Goal: Task Accomplishment & Management: Complete application form

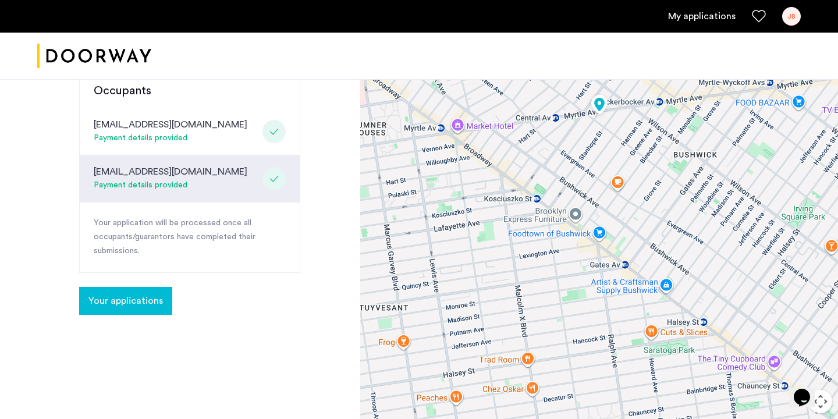
scroll to position [306, 0]
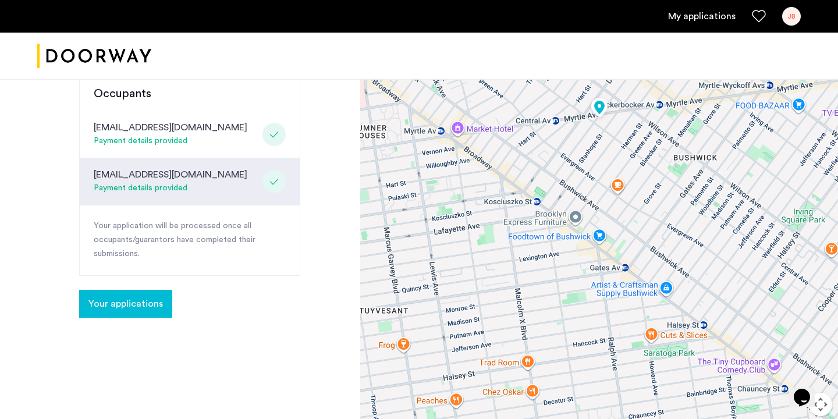
click at [139, 297] on span "Your applications" at bounding box center [125, 304] width 75 height 14
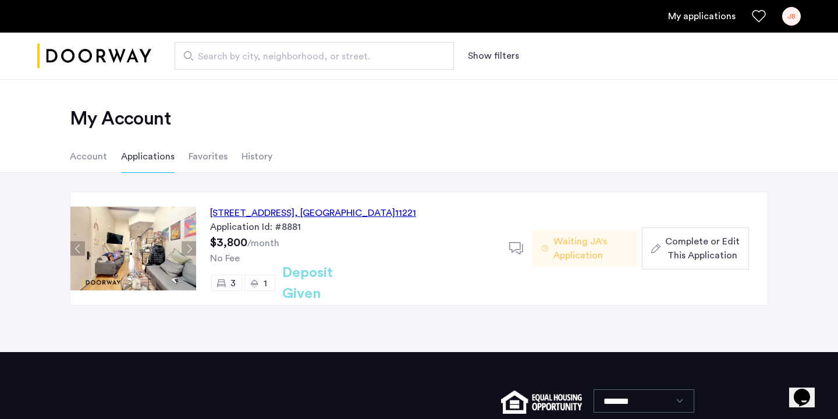
click at [682, 250] on span "Complete or Edit This Application" at bounding box center [702, 249] width 75 height 28
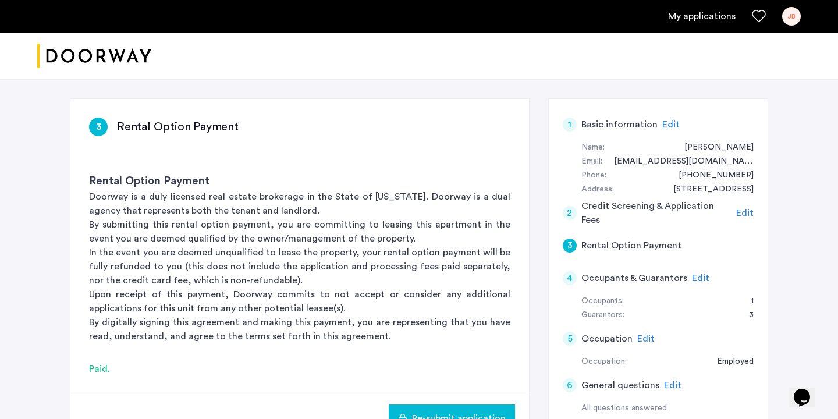
scroll to position [72, 0]
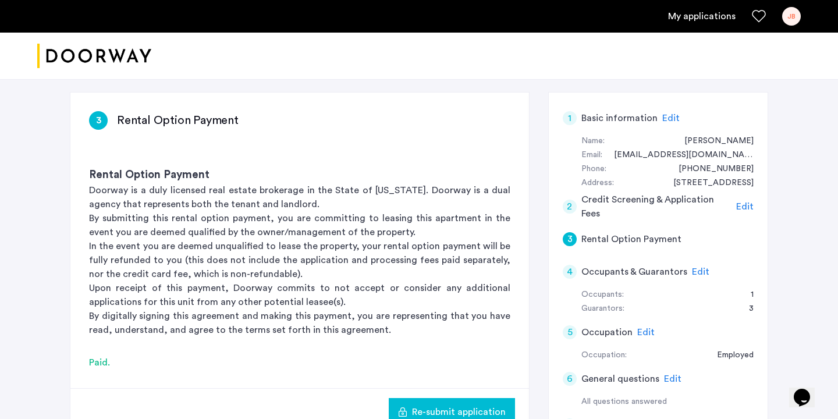
click at [745, 207] on span "Edit" at bounding box center [744, 206] width 17 height 9
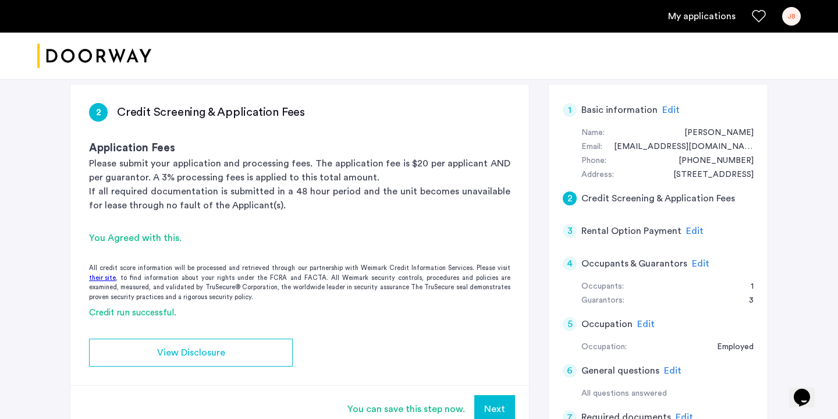
scroll to position [133, 0]
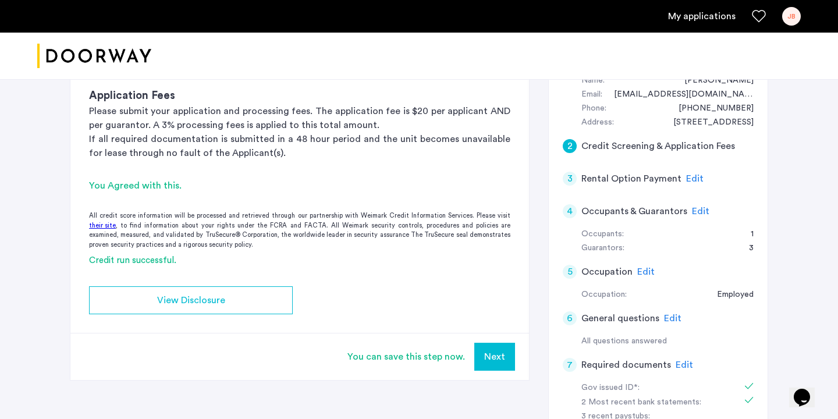
click at [688, 178] on span "Edit" at bounding box center [694, 178] width 17 height 9
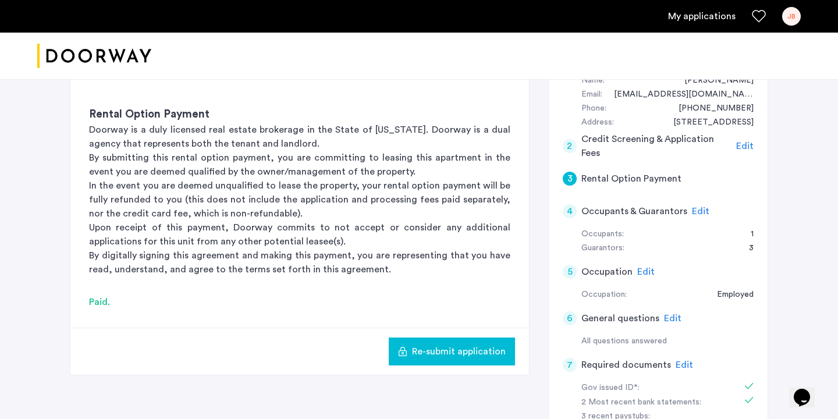
click at [700, 213] on span "Edit" at bounding box center [700, 211] width 17 height 9
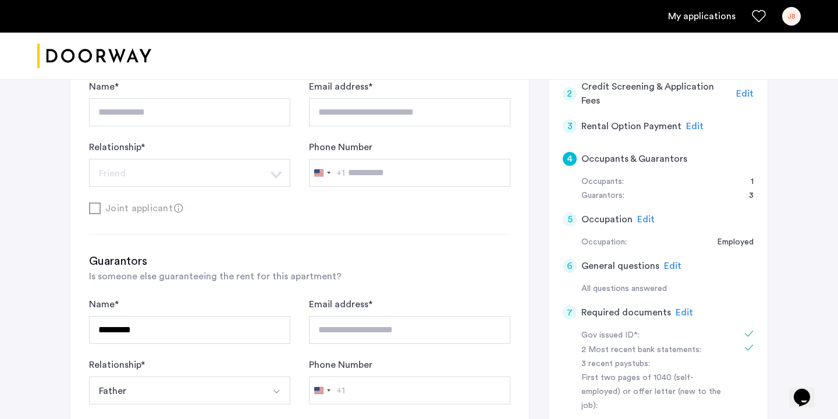
scroll to position [187, 0]
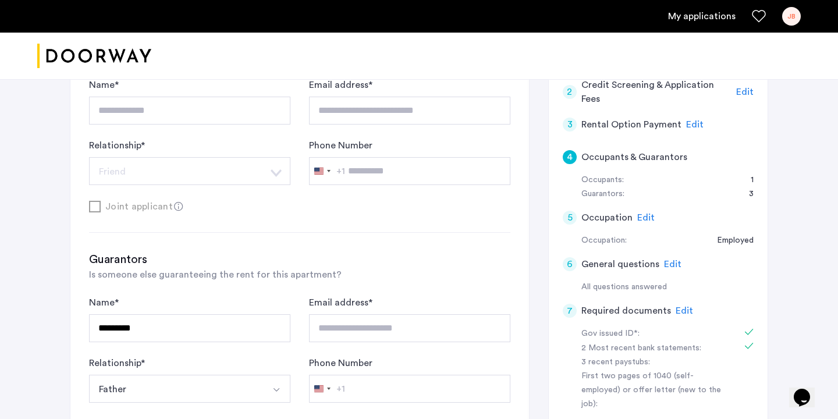
click at [680, 307] on span "Edit" at bounding box center [684, 310] width 17 height 9
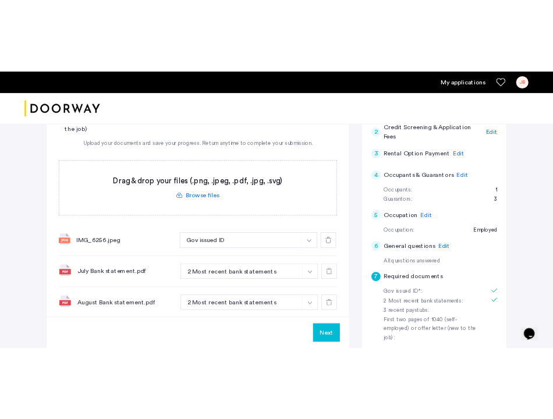
scroll to position [222, 0]
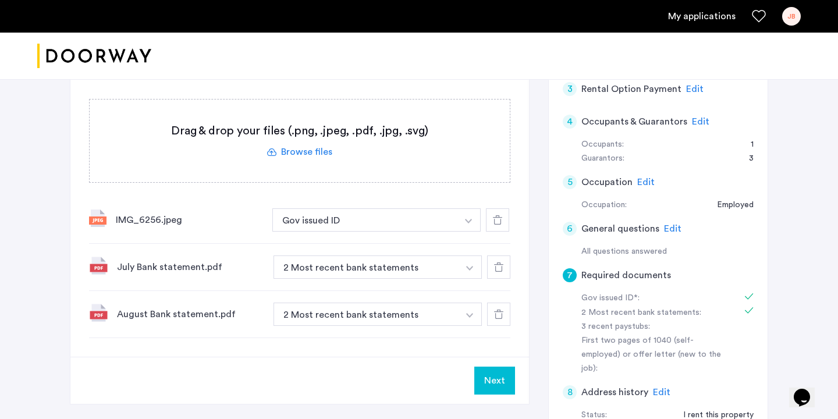
click at [101, 220] on img at bounding box center [97, 218] width 17 height 17
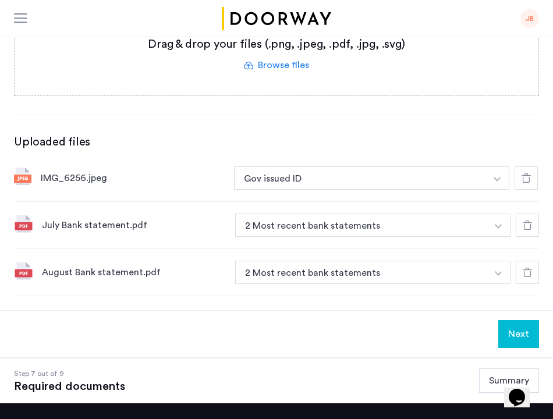
click at [518, 183] on div at bounding box center [526, 178] width 23 height 23
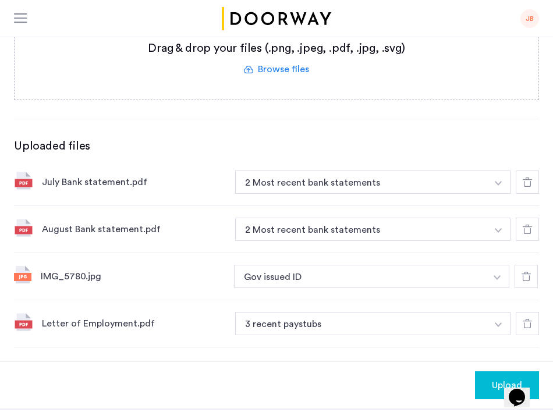
scroll to position [264, 0]
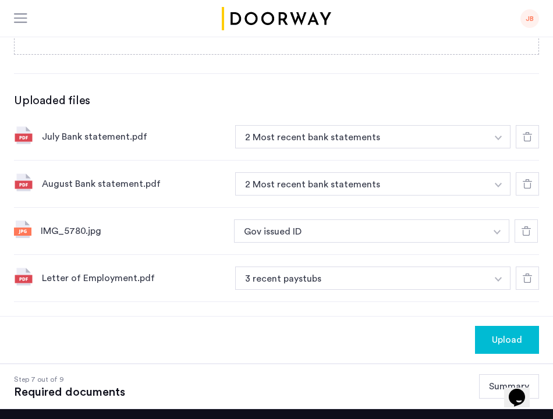
click at [529, 277] on icon at bounding box center [527, 278] width 9 height 9
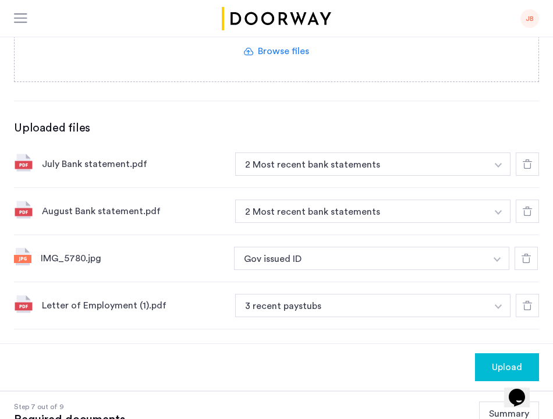
scroll to position [263, 0]
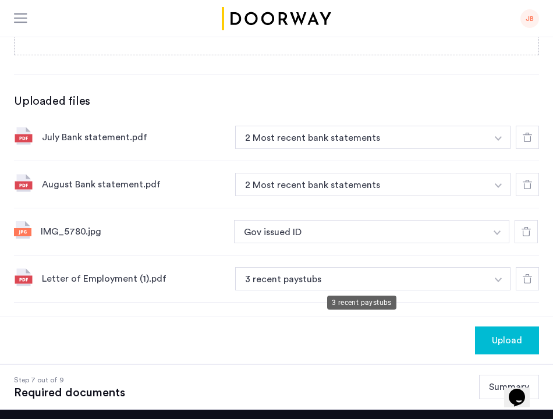
click at [274, 283] on button "3 recent paystubs" at bounding box center [361, 278] width 252 height 23
click at [276, 276] on button "3 recent paystubs" at bounding box center [361, 278] width 252 height 23
click at [499, 281] on img "button" at bounding box center [498, 280] width 7 height 5
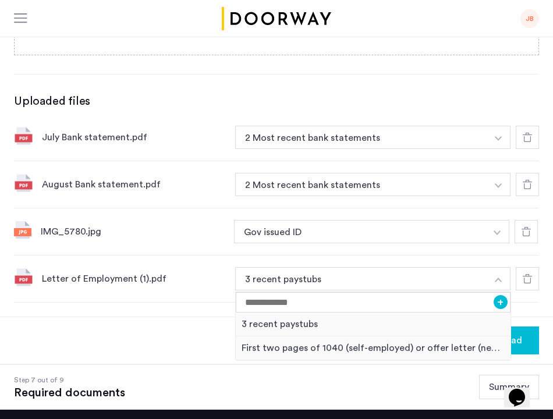
scroll to position [316, 0]
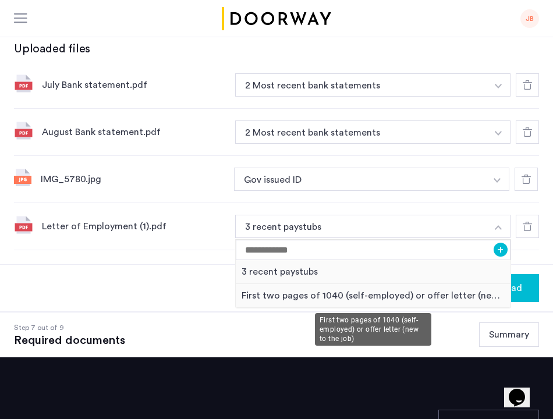
click at [452, 300] on div "First two pages of 1040 (self-employed) or offer letter (new to the job)" at bounding box center [373, 296] width 275 height 24
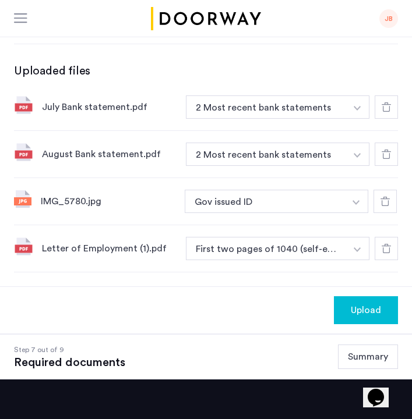
scroll to position [306, 0]
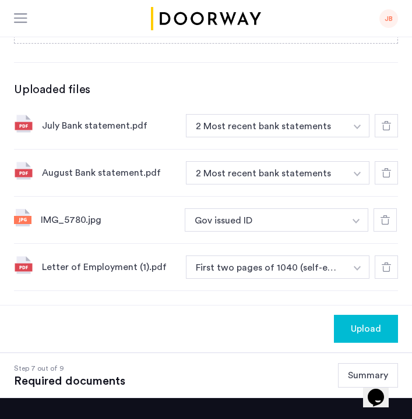
click at [376, 330] on span "Upload" at bounding box center [365, 329] width 30 height 14
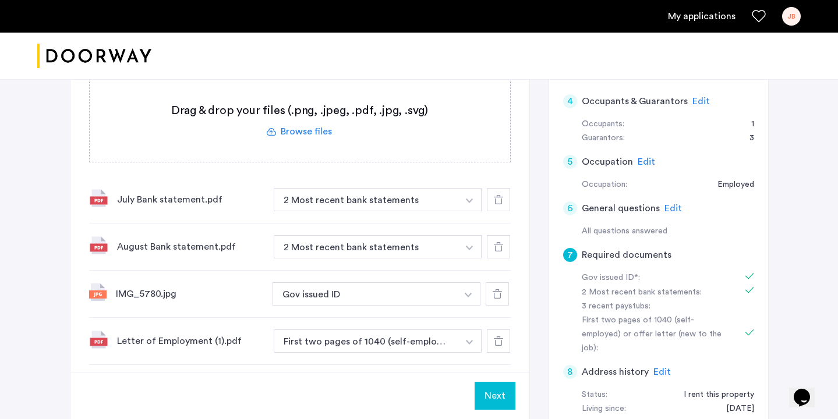
scroll to position [322, 0]
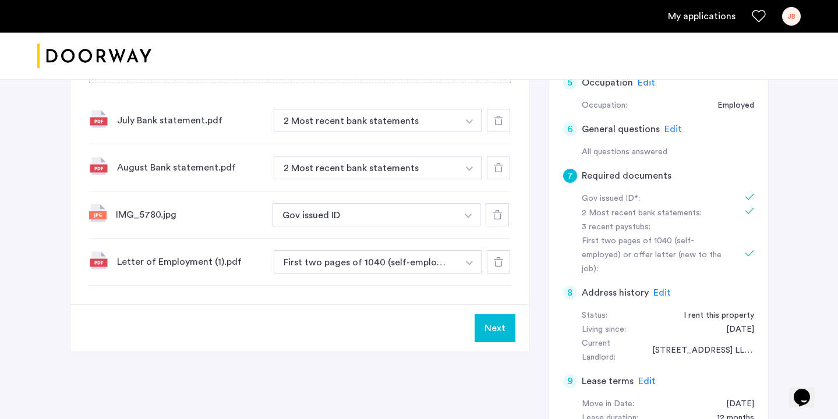
click at [512, 328] on button "Next" at bounding box center [494, 328] width 41 height 28
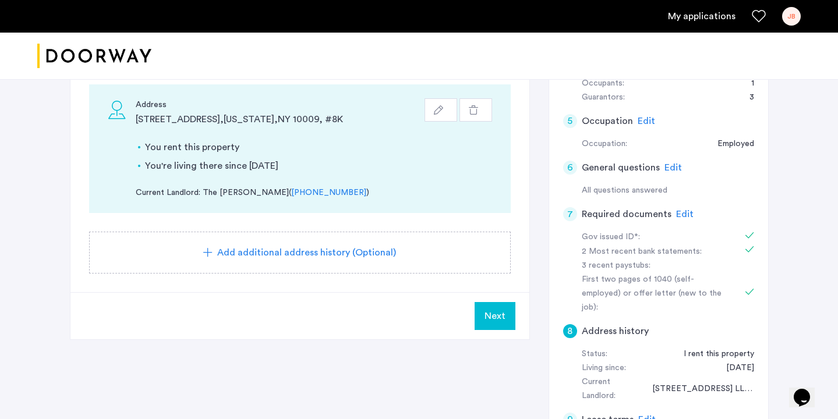
scroll to position [298, 0]
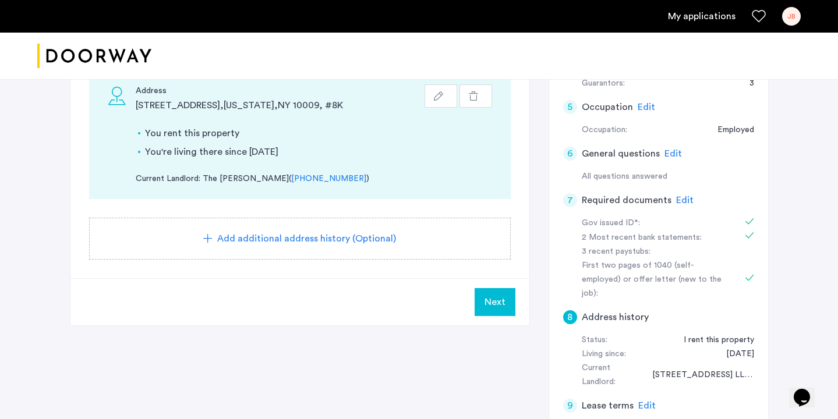
click at [500, 301] on span "Next" at bounding box center [494, 302] width 21 height 14
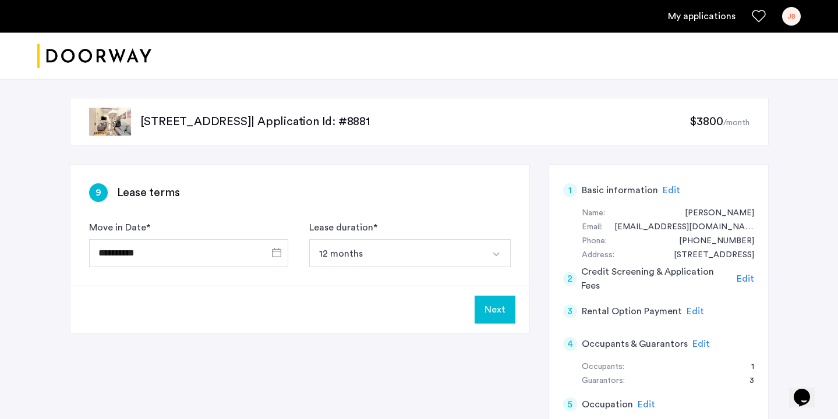
click at [492, 318] on button "Next" at bounding box center [494, 310] width 41 height 28
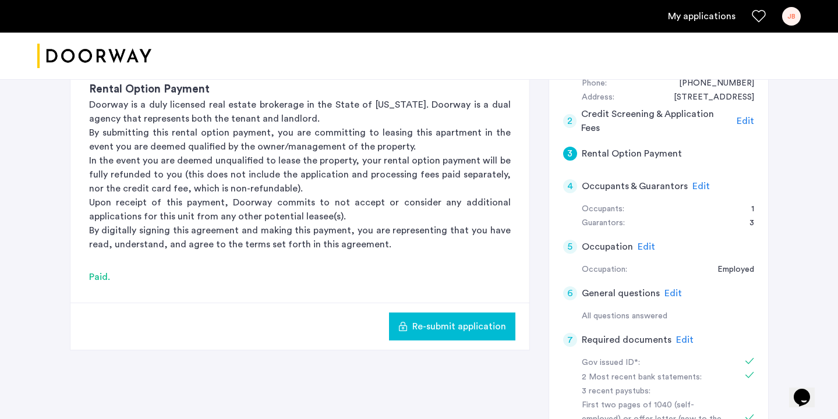
scroll to position [159, 0]
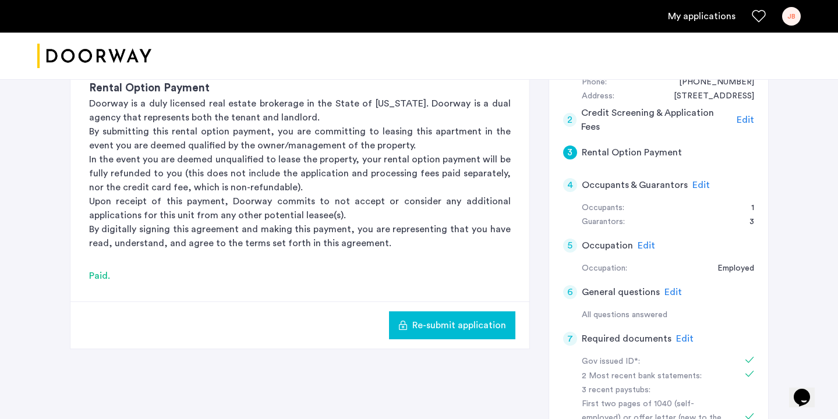
click at [480, 327] on span "Re-submit application" at bounding box center [459, 325] width 94 height 14
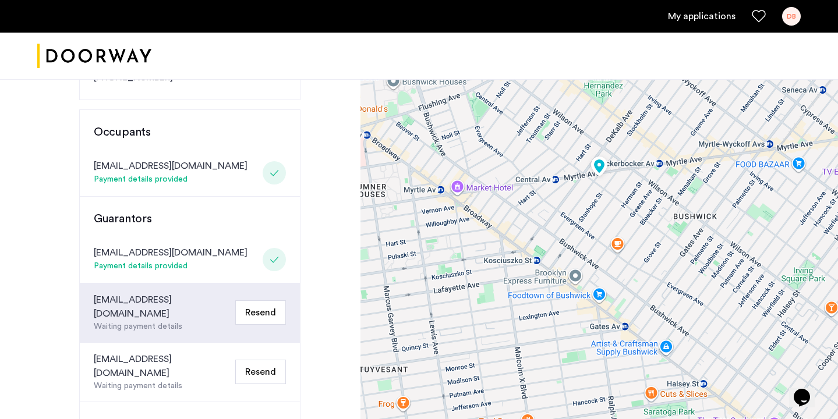
scroll to position [253, 0]
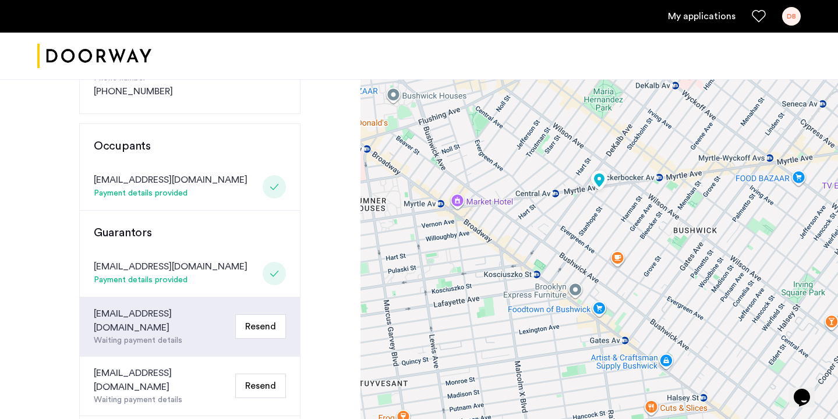
click at [795, 15] on div "DB" at bounding box center [791, 16] width 19 height 19
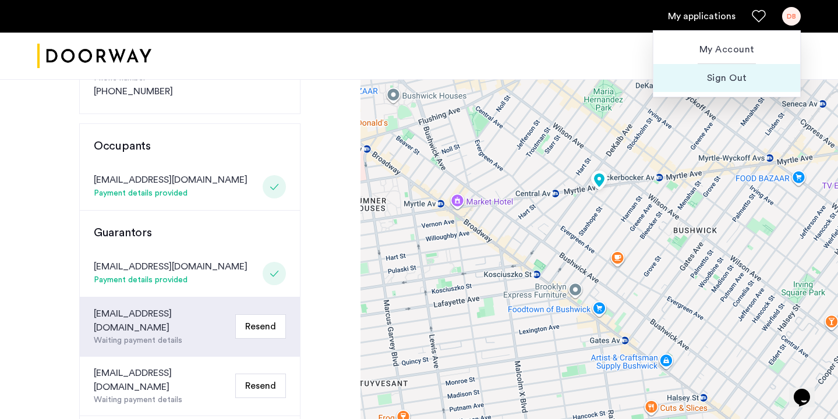
click at [717, 77] on span "Sign Out" at bounding box center [727, 78] width 128 height 14
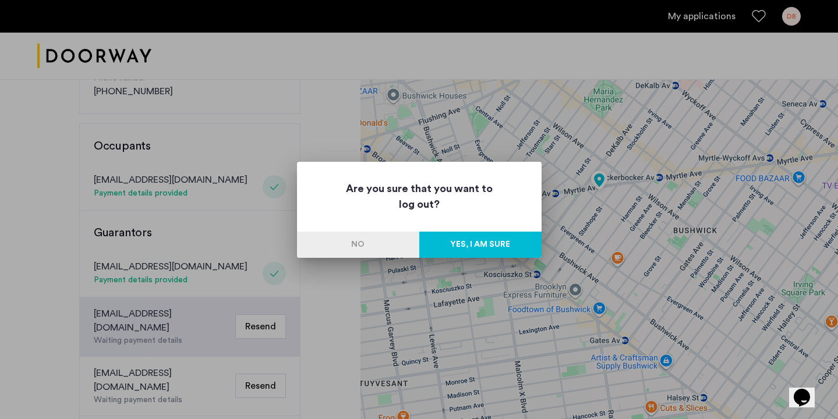
scroll to position [0, 0]
click at [476, 242] on button "Yes, I am sure" at bounding box center [480, 245] width 122 height 26
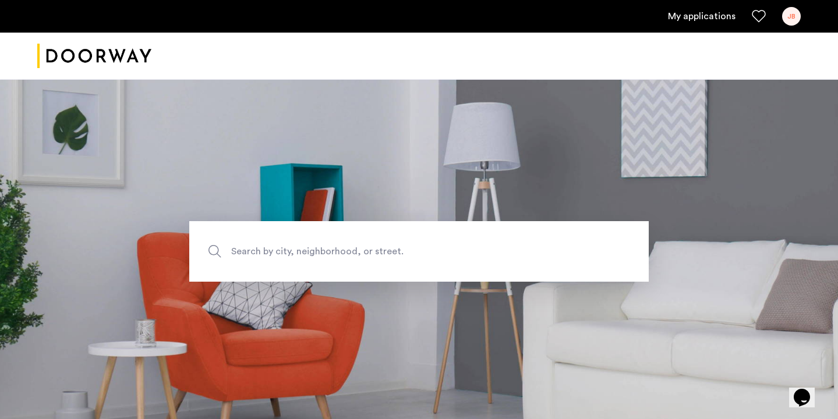
click at [724, 22] on link "My applications" at bounding box center [702, 16] width 68 height 14
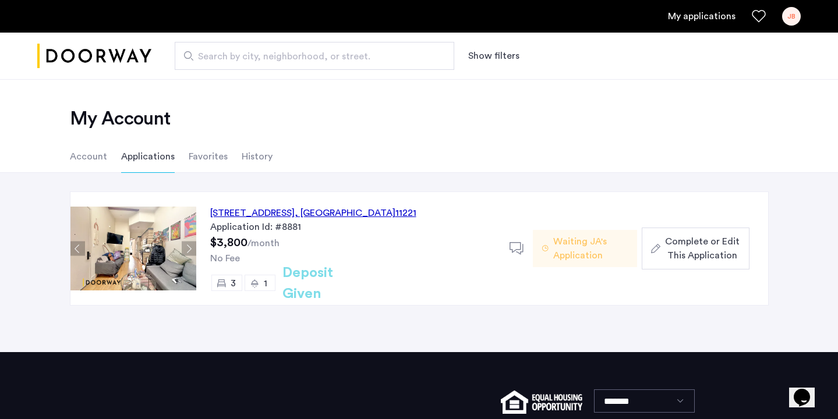
click at [698, 247] on span "Complete or Edit This Application" at bounding box center [702, 249] width 75 height 28
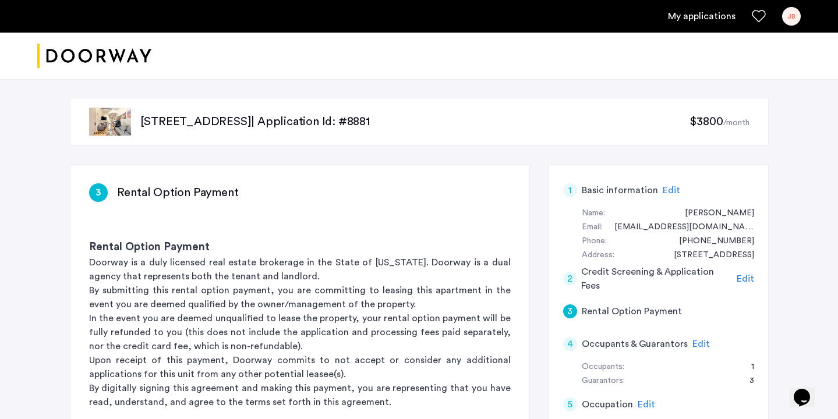
click at [788, 13] on div "JB" at bounding box center [791, 16] width 19 height 19
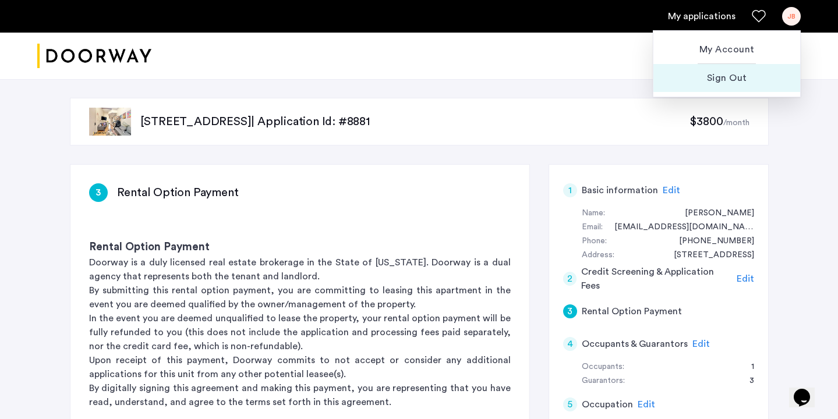
click at [733, 70] on button "Sign Out" at bounding box center [726, 78] width 147 height 28
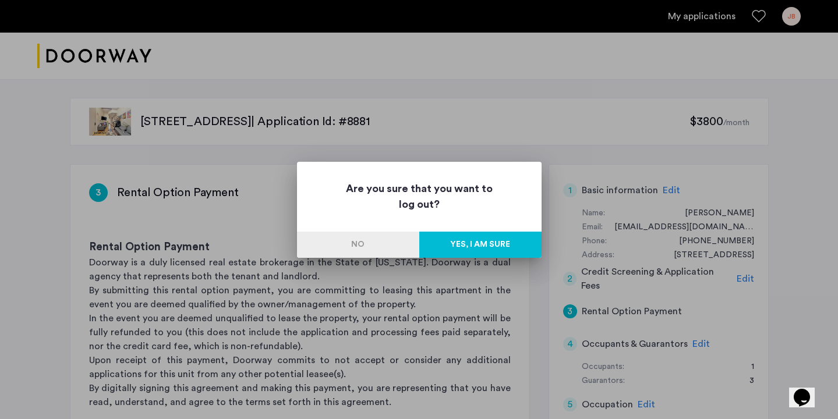
click at [470, 238] on button "Yes, I am sure" at bounding box center [480, 245] width 122 height 26
